Goal: Task Accomplishment & Management: Manage account settings

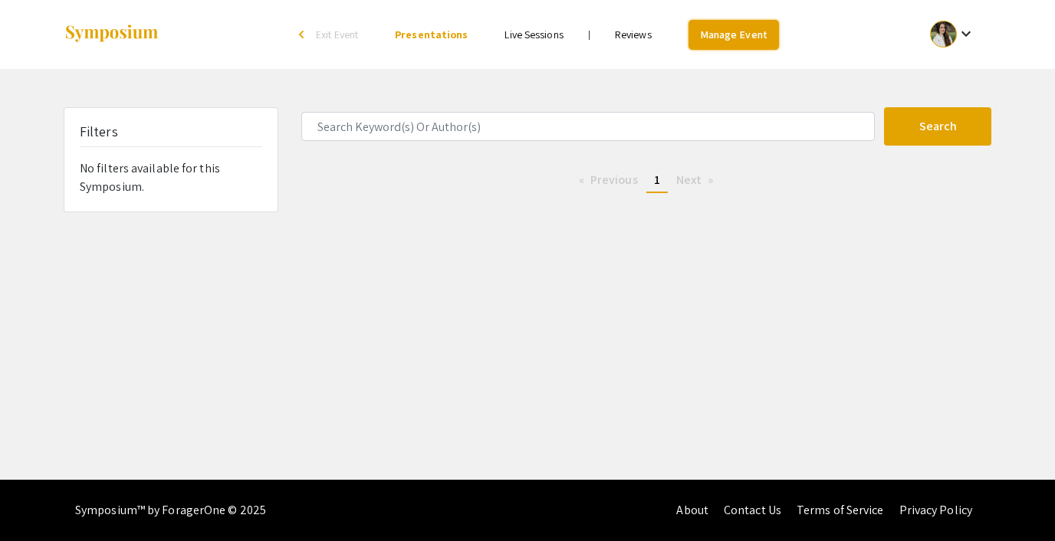
click at [736, 34] on link "Manage Event" at bounding box center [733, 35] width 90 height 30
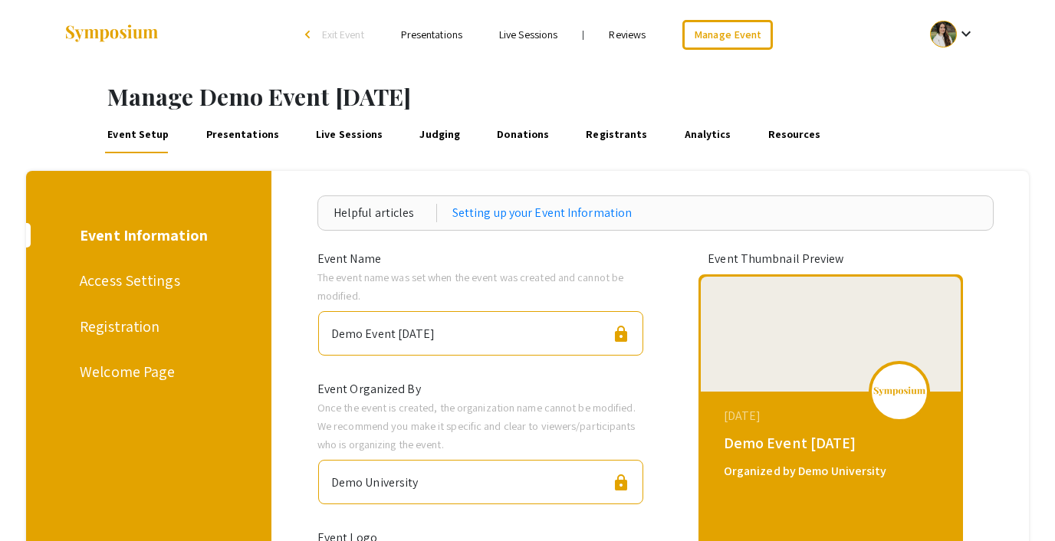
click at [126, 327] on div "Registration" at bounding box center [146, 326] width 133 height 23
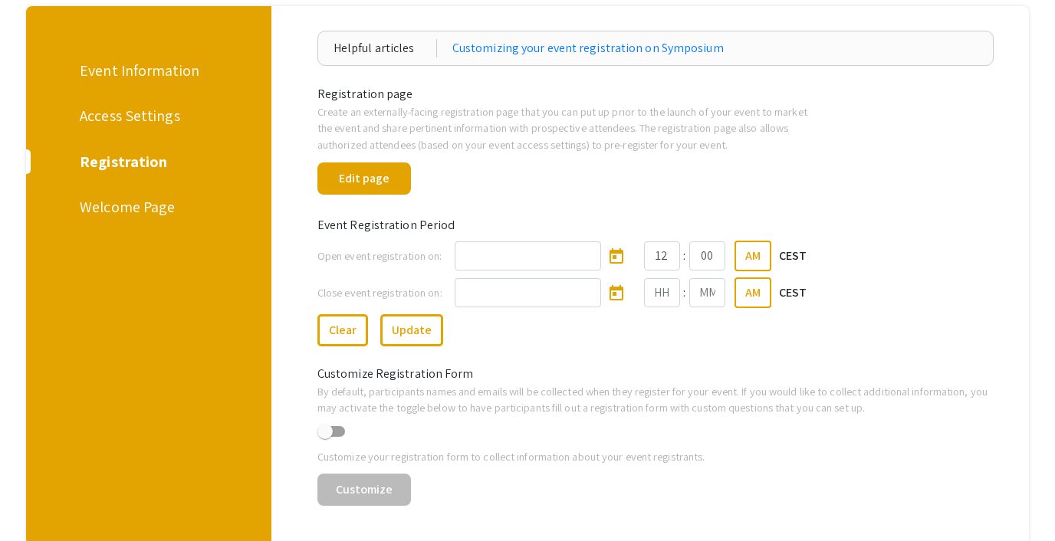
scroll to position [173, 0]
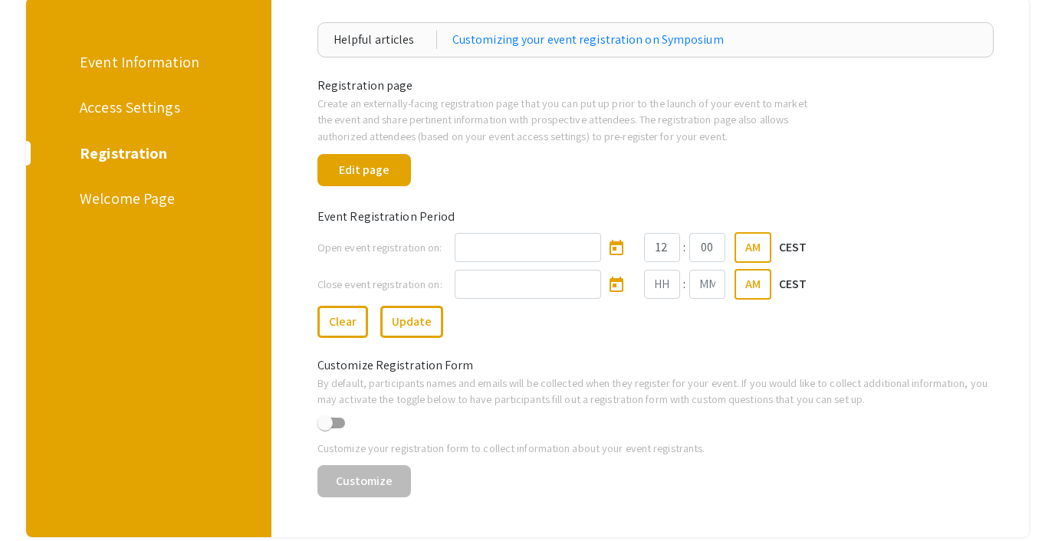
click at [329, 429] on span at bounding box center [324, 422] width 15 height 15
click at [325, 429] on input "checkbox" at bounding box center [324, 428] width 1 height 1
checkbox input "true"
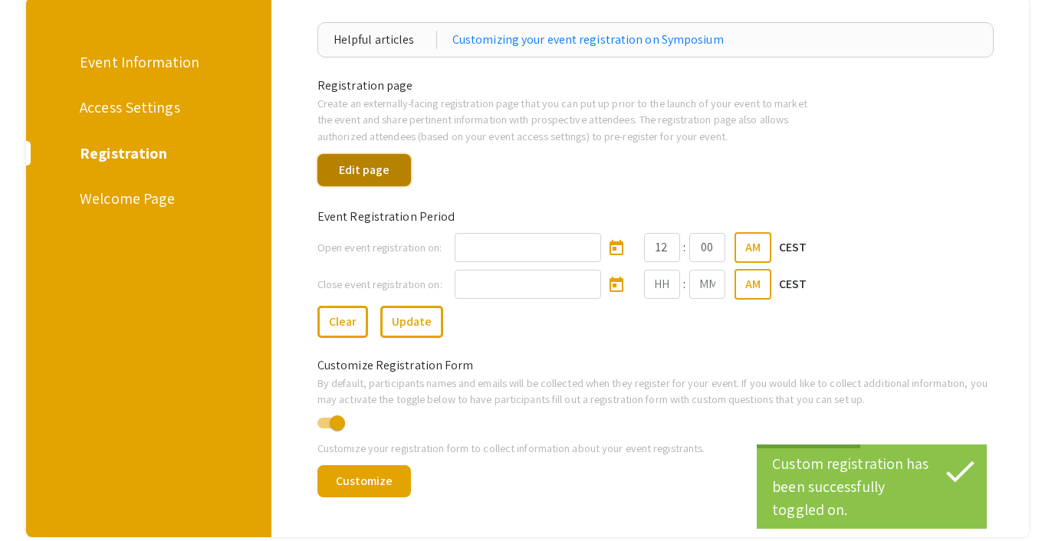
click at [363, 170] on button "Edit page" at bounding box center [364, 170] width 94 height 32
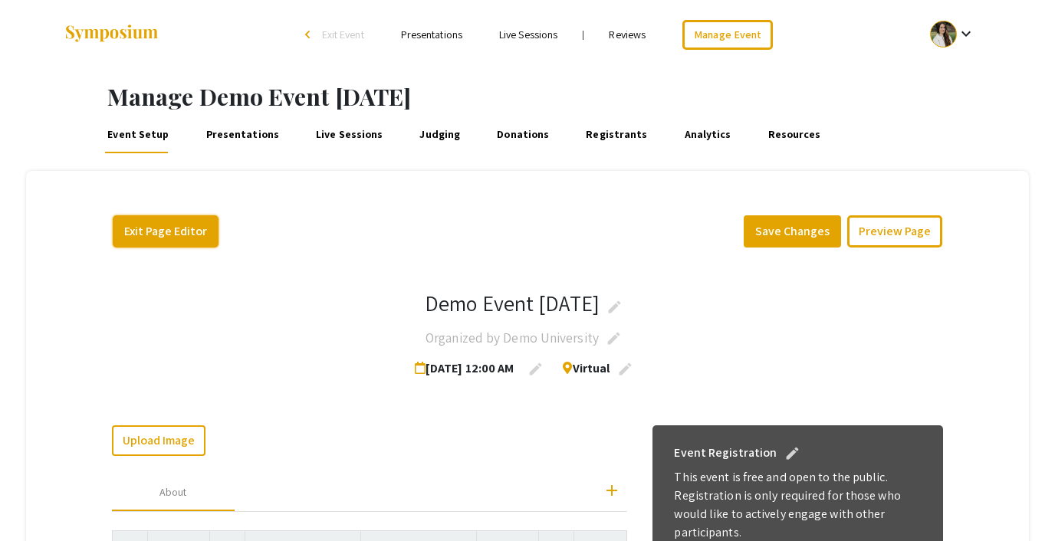
click at [195, 220] on button "Exit Page Editor" at bounding box center [166, 231] width 106 height 32
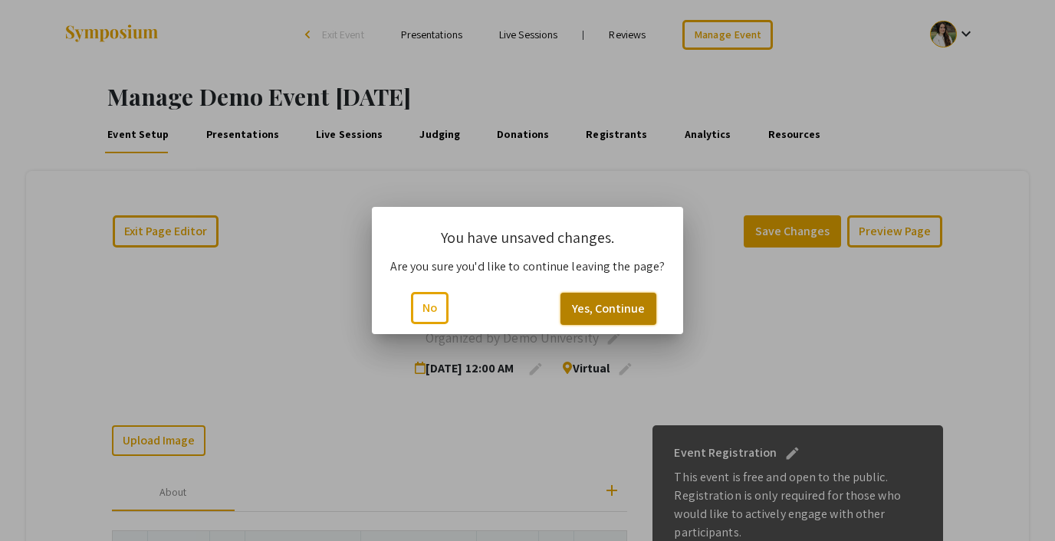
click at [583, 309] on button "Yes, Continue" at bounding box center [608, 309] width 96 height 32
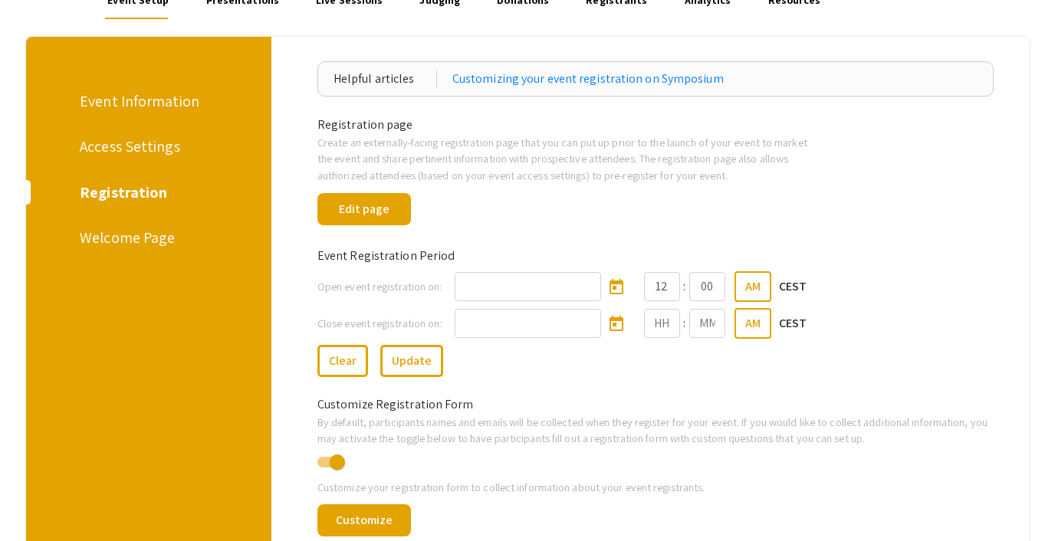
scroll to position [199, 0]
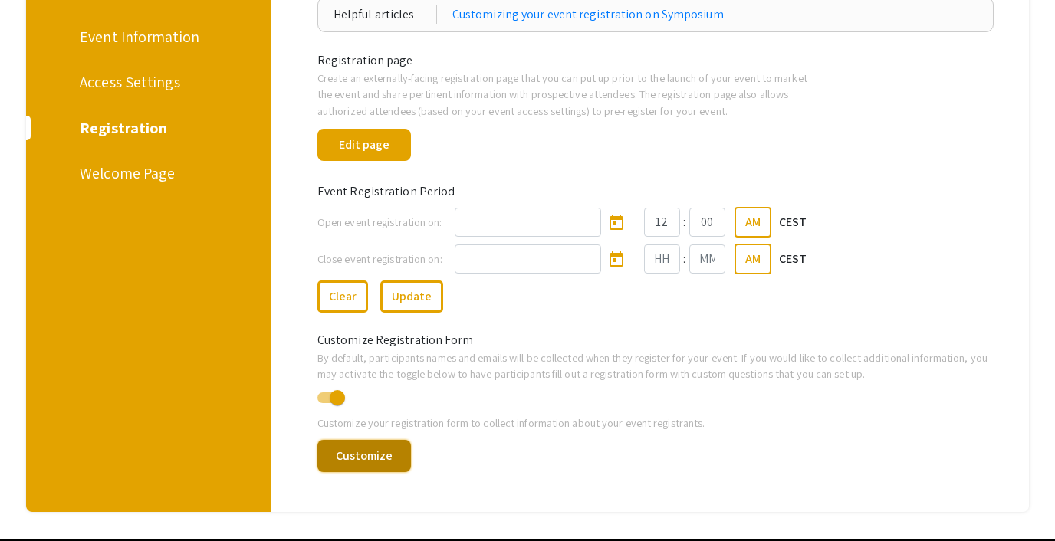
click at [376, 455] on button "Customize" at bounding box center [364, 456] width 94 height 32
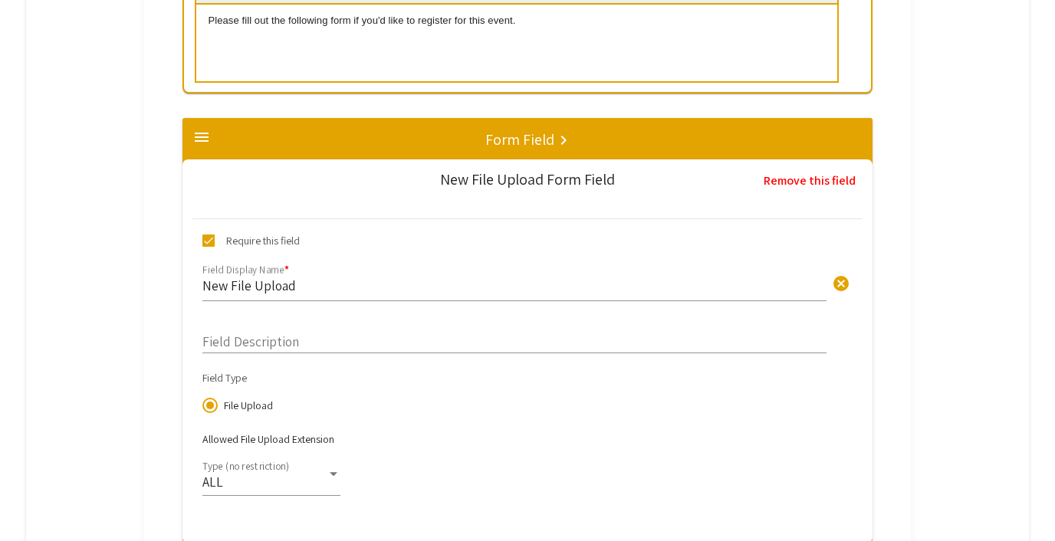
scroll to position [580, 0]
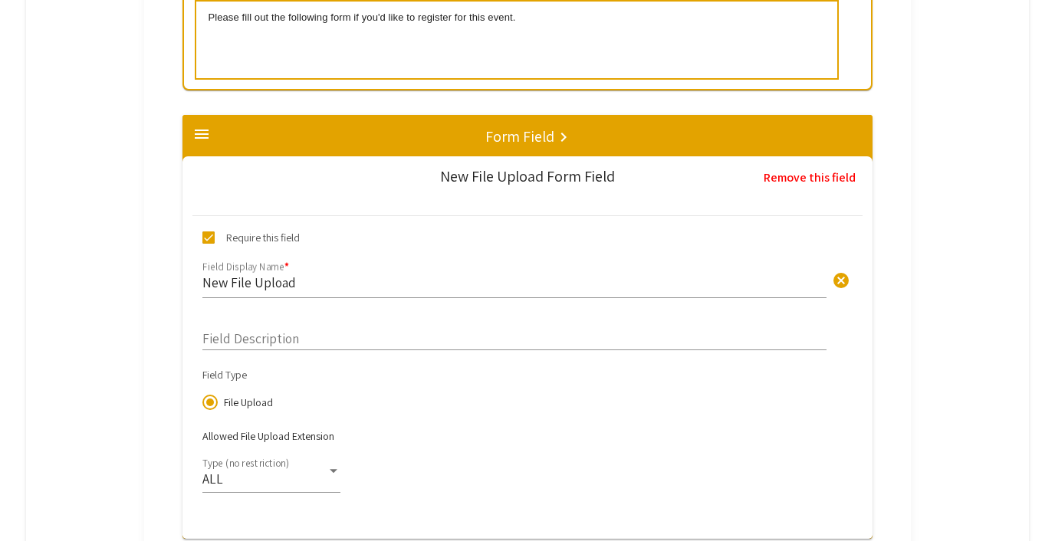
click at [210, 235] on span at bounding box center [208, 237] width 12 height 12
click at [208, 244] on input "Require this field" at bounding box center [208, 244] width 1 height 1
checkbox input "false"
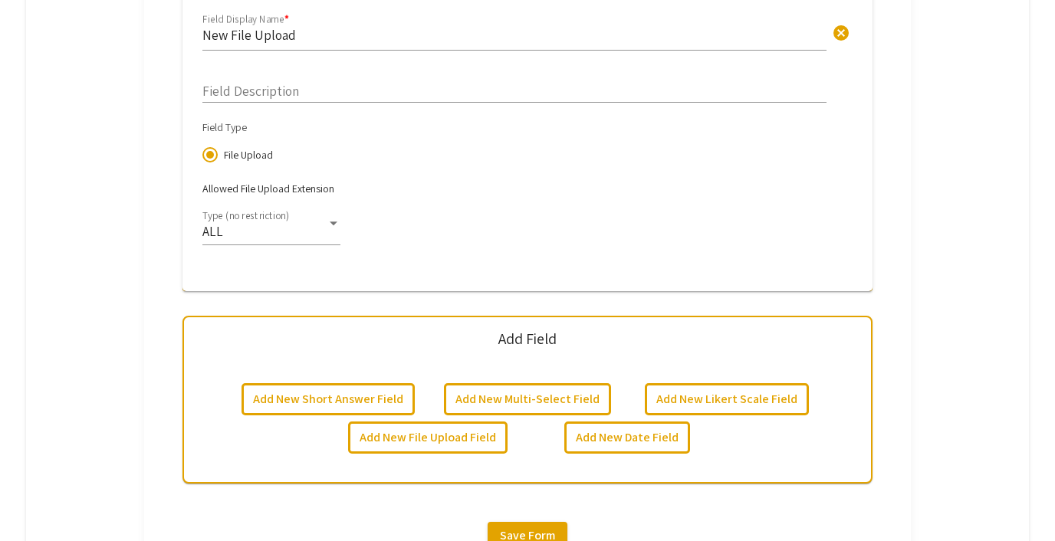
scroll to position [830, 0]
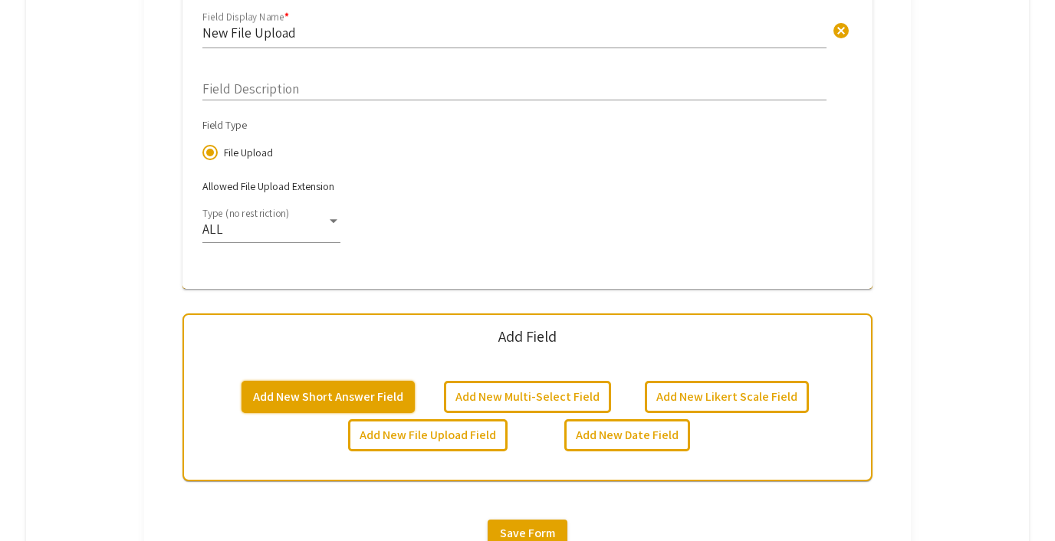
click at [343, 401] on button "Add New Short Answer Field" at bounding box center [327, 397] width 173 height 32
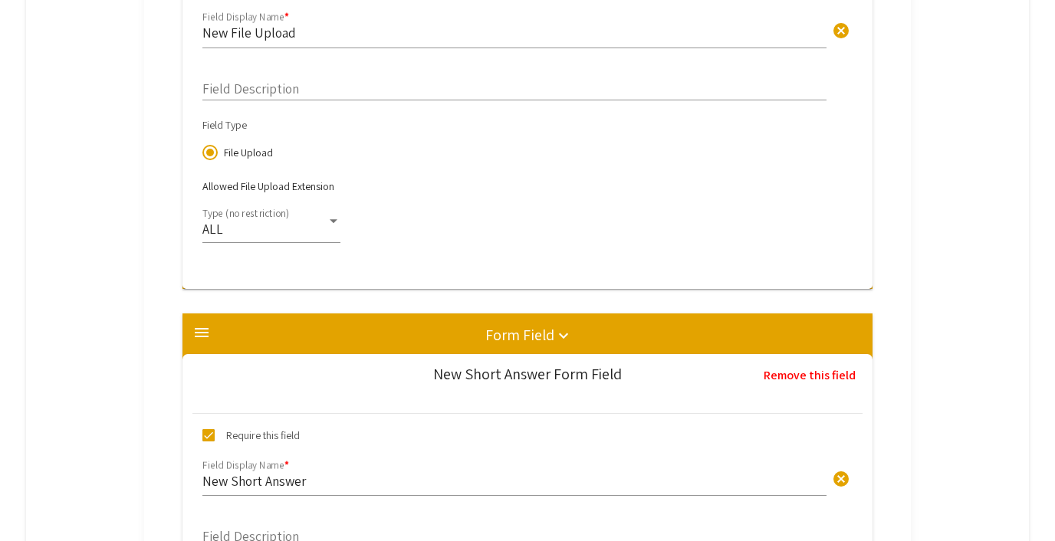
scroll to position [1144, 0]
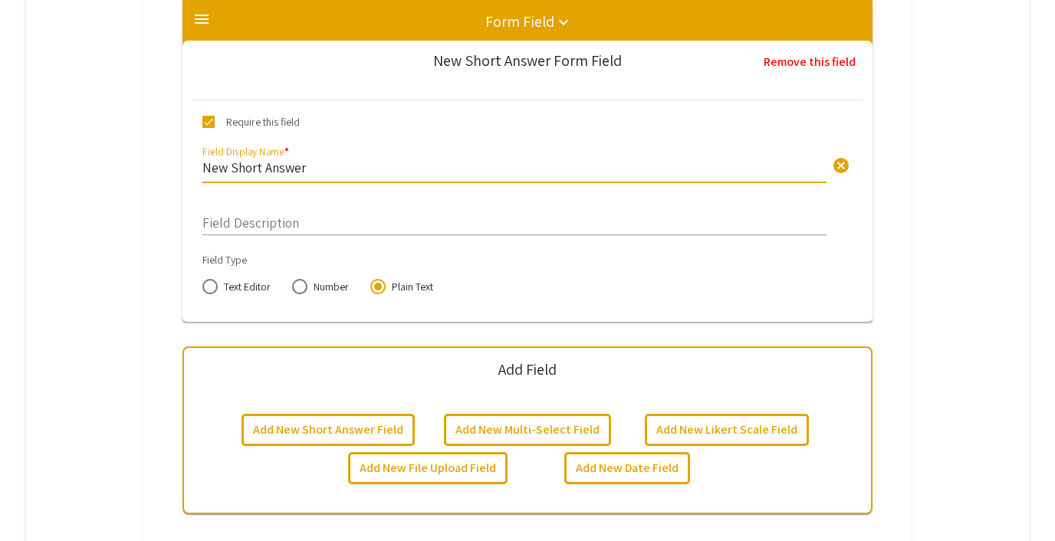
click at [299, 170] on input "New Short Answer" at bounding box center [514, 168] width 624 height 18
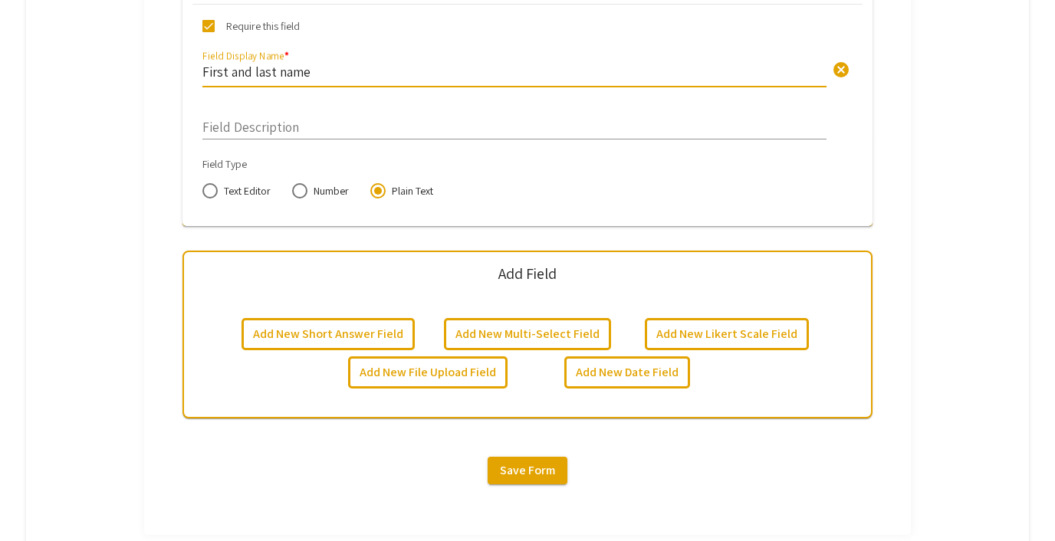
scroll to position [1268, 0]
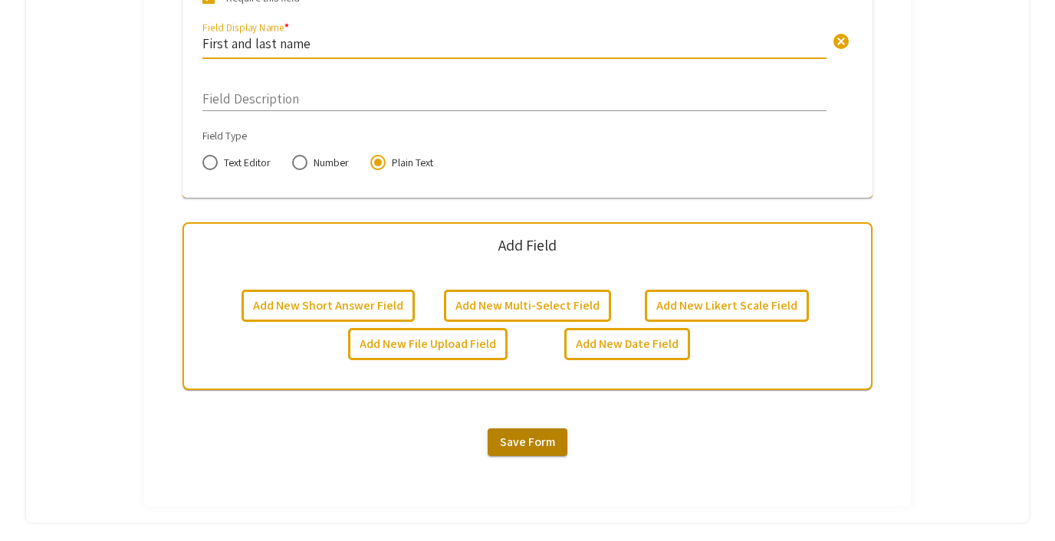
type input "First and last name"
click at [512, 445] on span "Save Form" at bounding box center [527, 442] width 55 height 16
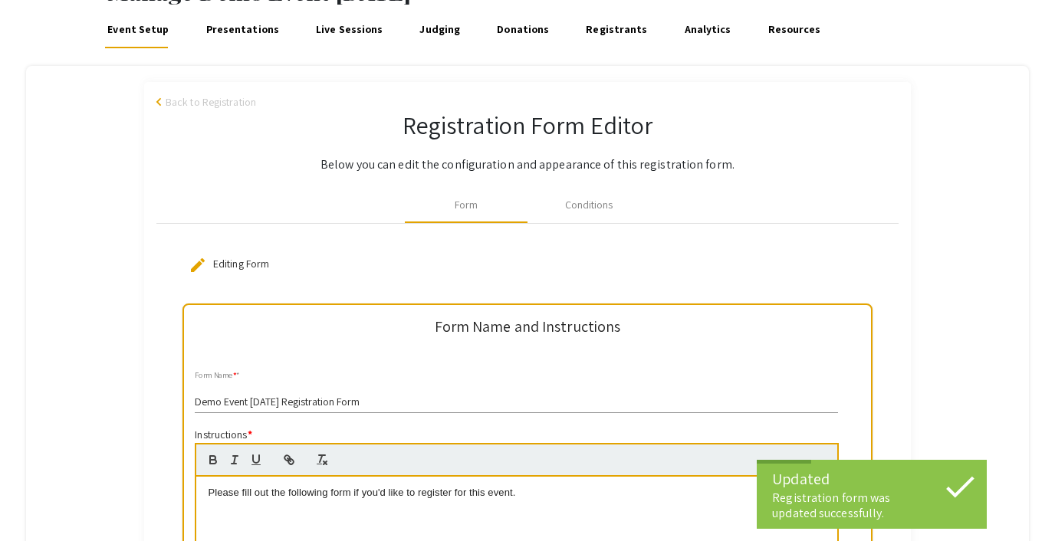
scroll to position [0, 0]
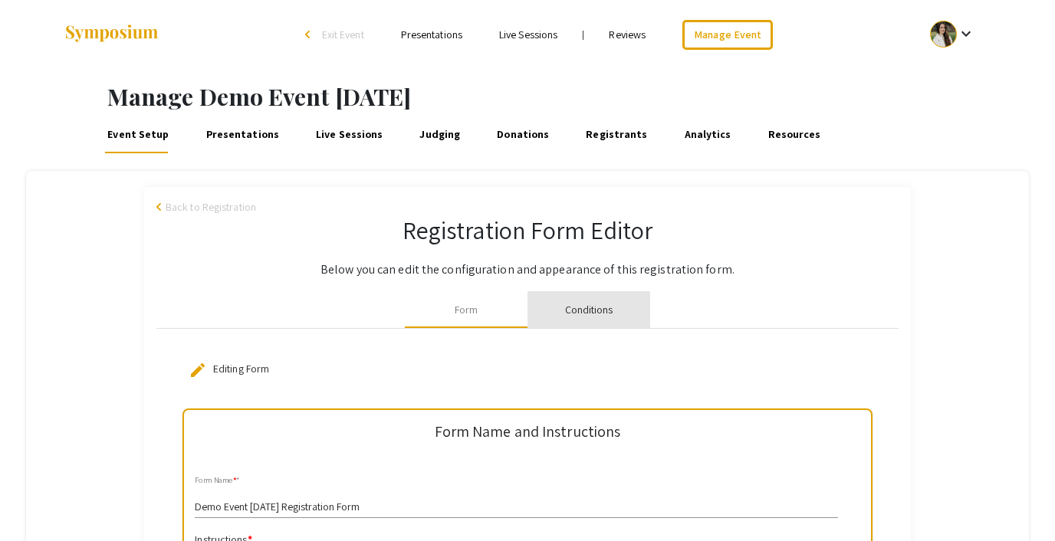
click at [585, 315] on div "Conditions" at bounding box center [589, 310] width 48 height 16
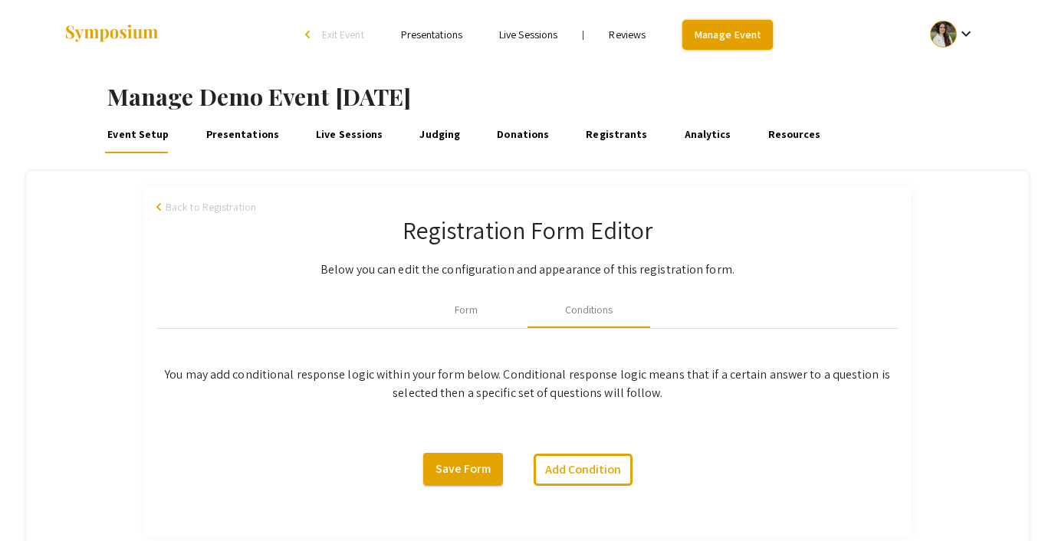
click at [708, 32] on link "Manage Event" at bounding box center [727, 35] width 90 height 30
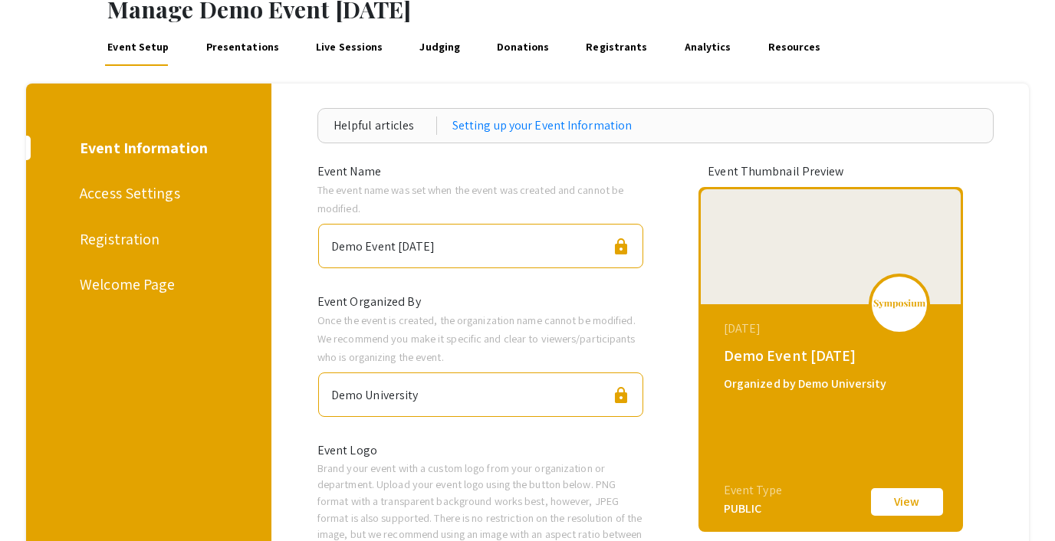
scroll to position [103, 0]
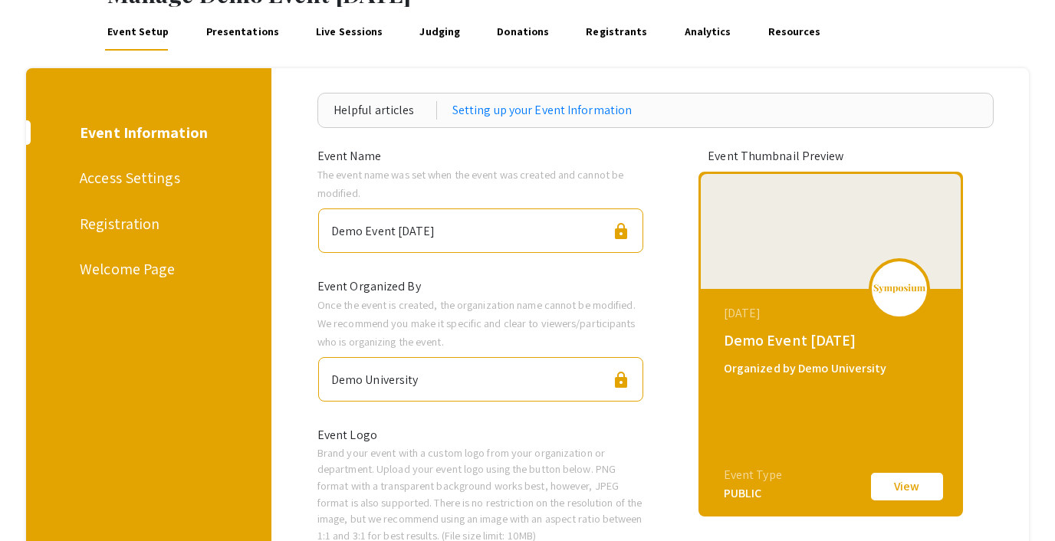
click at [129, 172] on div "Access Settings" at bounding box center [146, 177] width 133 height 23
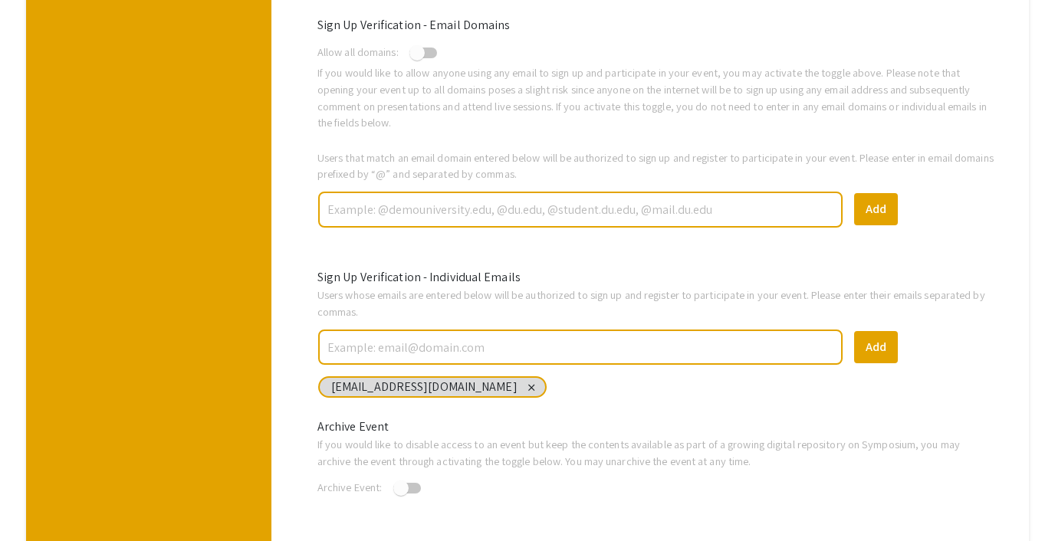
scroll to position [592, 0]
click at [422, 51] on span at bounding box center [416, 51] width 15 height 15
click at [417, 57] on input "checkbox" at bounding box center [416, 57] width 1 height 1
checkbox input "true"
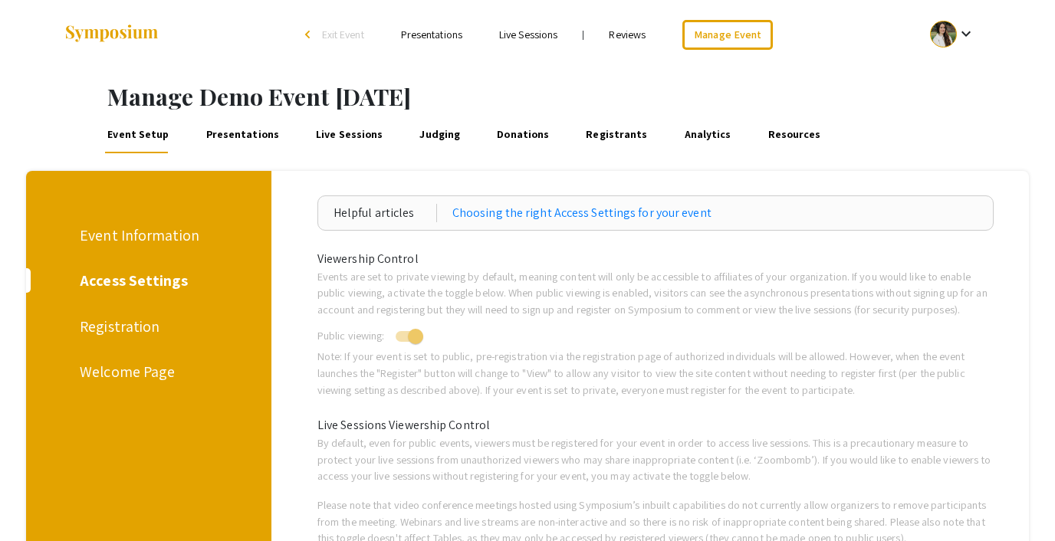
click at [937, 33] on div at bounding box center [943, 34] width 27 height 27
click at [946, 145] on button "Sign out" at bounding box center [961, 149] width 94 height 37
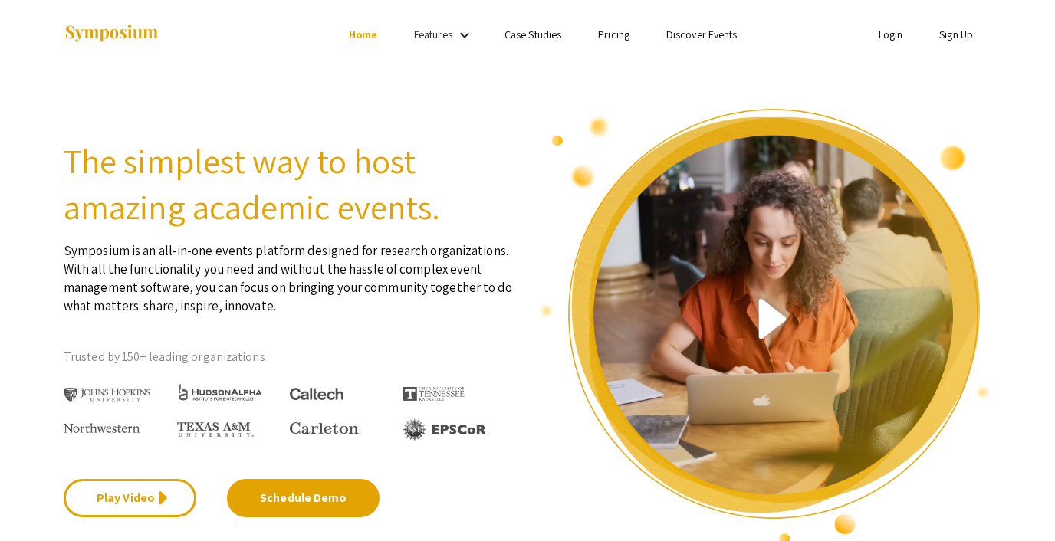
click at [881, 31] on link "Login" at bounding box center [890, 35] width 25 height 14
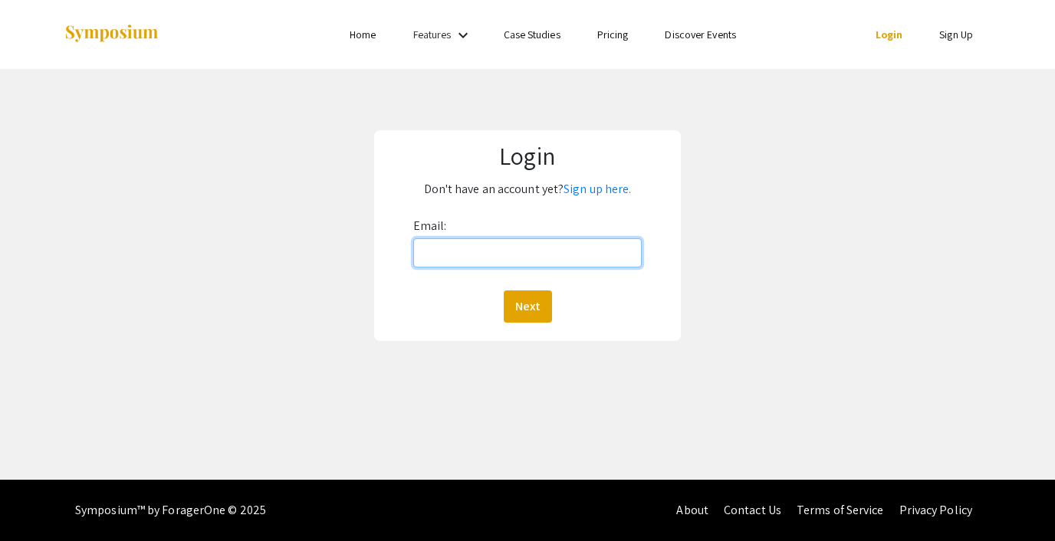
click at [520, 240] on input "Email:" at bounding box center [527, 252] width 228 height 29
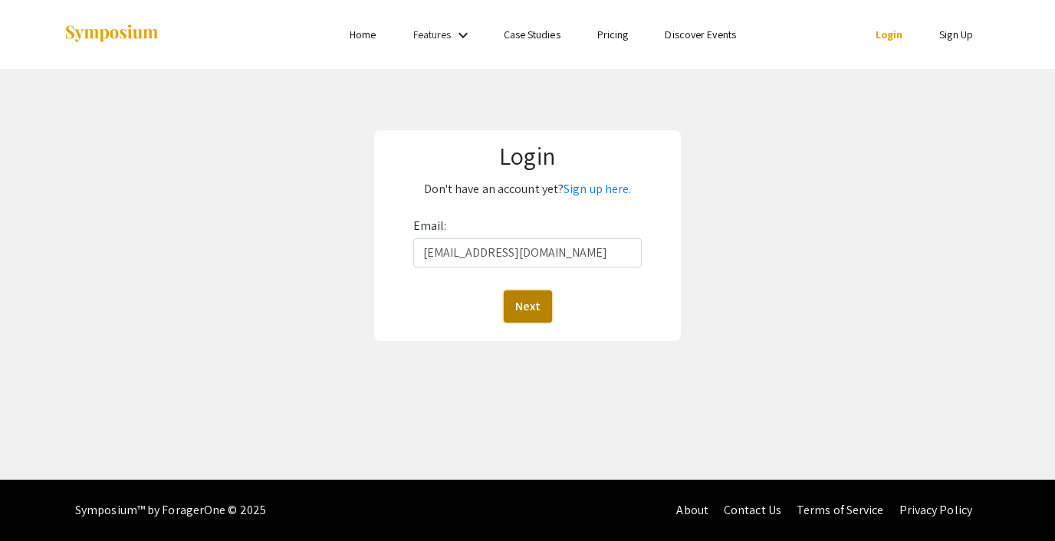
click at [530, 302] on button "Next" at bounding box center [528, 306] width 48 height 32
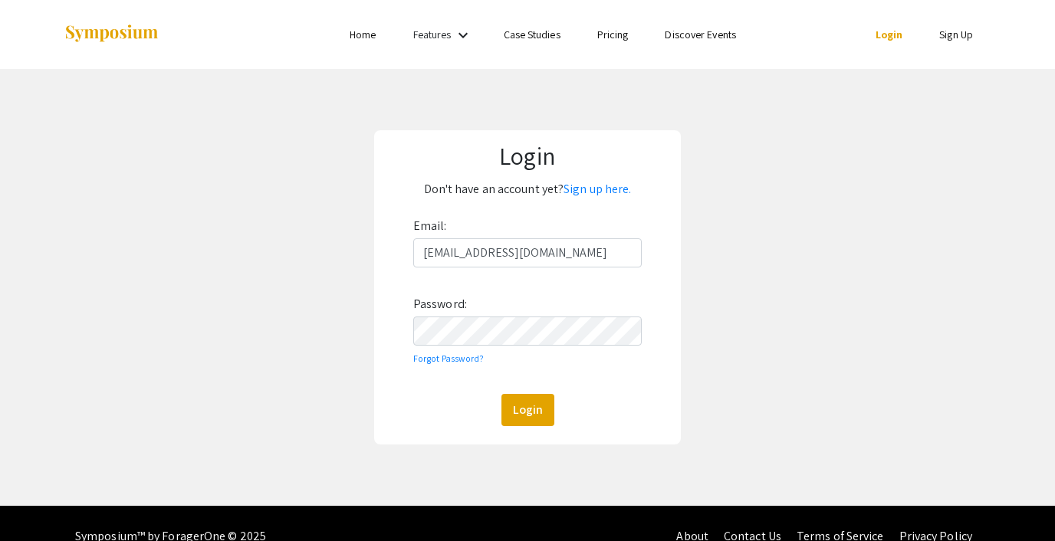
click at [529, 234] on div "Email: [EMAIL_ADDRESS][DOMAIN_NAME] Password: Forgot Password? Login" at bounding box center [527, 320] width 228 height 212
click at [526, 253] on input "[EMAIL_ADDRESS][DOMAIN_NAME]" at bounding box center [527, 252] width 228 height 29
type input "[EMAIL_ADDRESS][DOMAIN_NAME]"
click at [526, 416] on button "Login" at bounding box center [527, 410] width 53 height 32
